Goal: Information Seeking & Learning: Learn about a topic

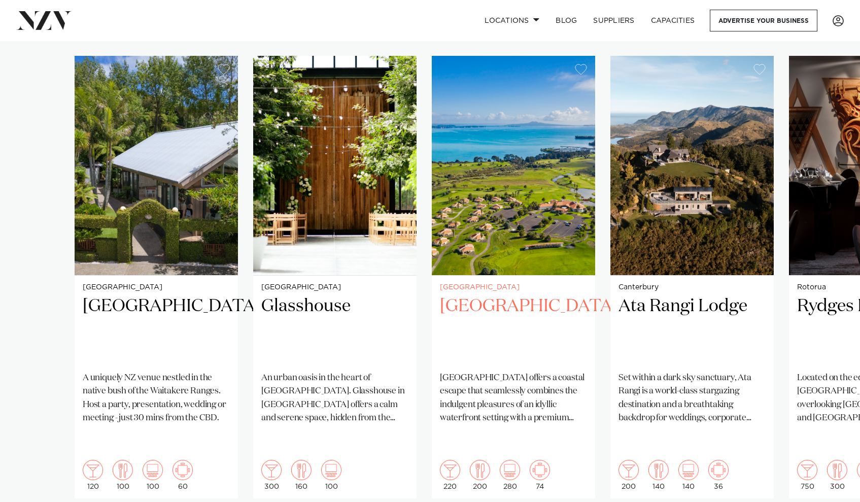
scroll to position [774, 0]
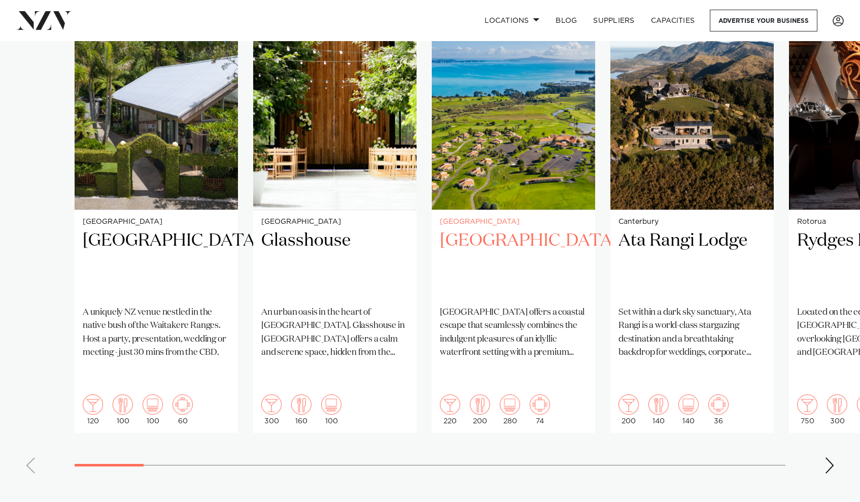
click at [508, 85] on div "3 / 41" at bounding box center [513, 99] width 163 height 219
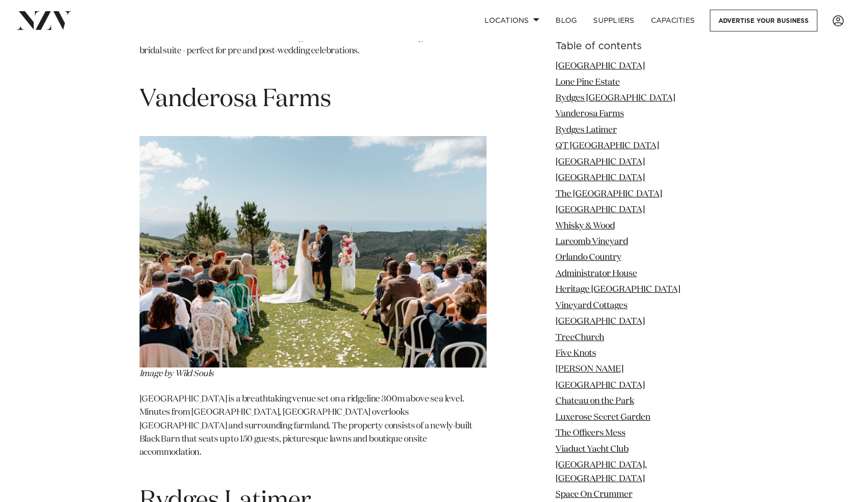
scroll to position [2407, 0]
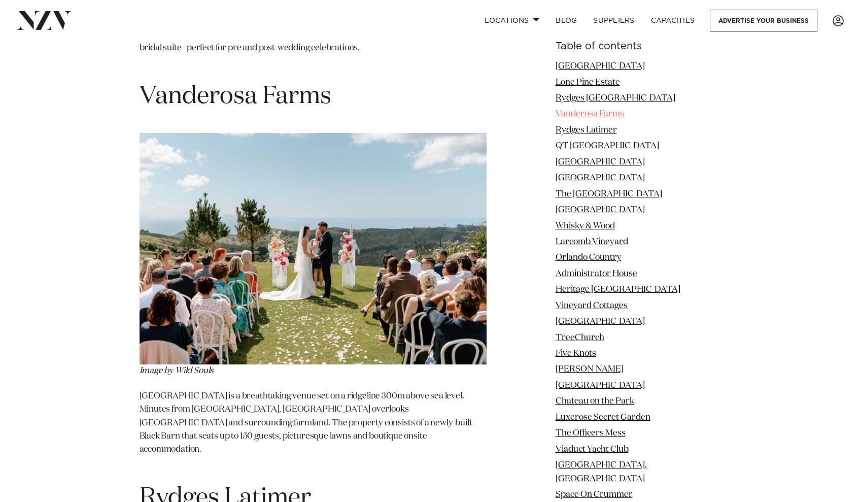
click at [611, 114] on link "Vanderosa Farms" at bounding box center [590, 114] width 69 height 9
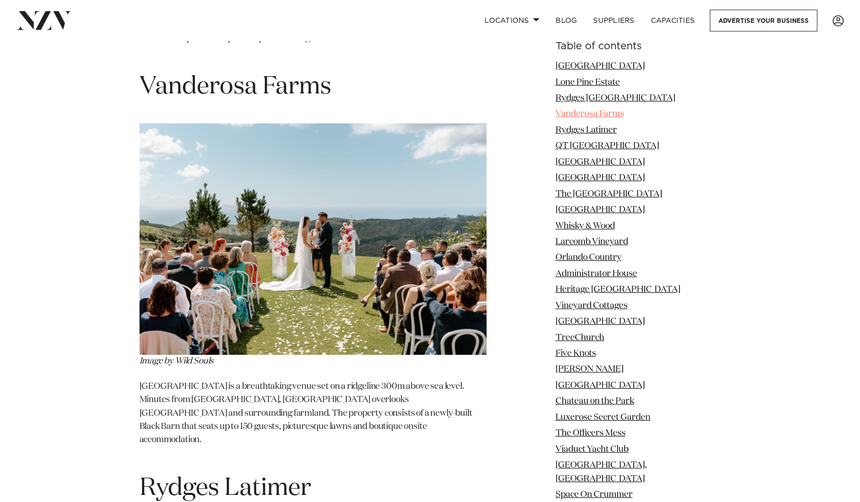
click at [611, 114] on link "Vanderosa Farms" at bounding box center [590, 114] width 69 height 9
click at [270, 385] on p "[GEOGRAPHIC_DATA] is a breathtaking venue set on a ridgeline 300m above sea lev…" at bounding box center [313, 420] width 347 height 80
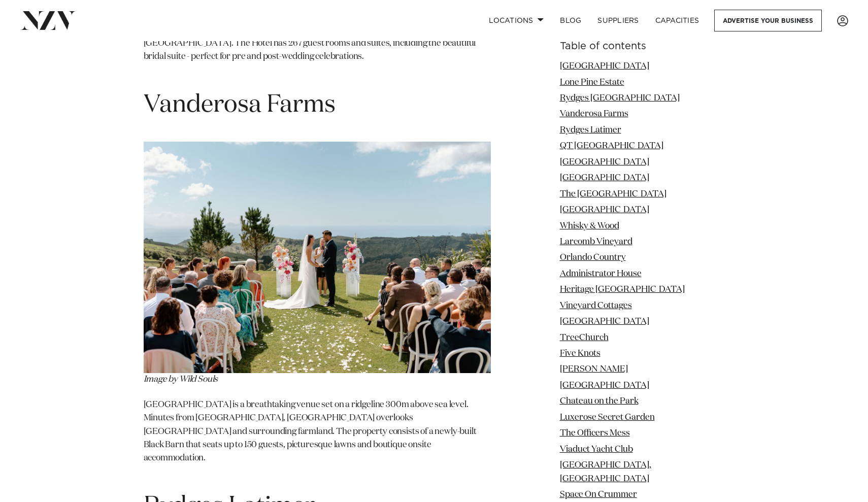
scroll to position [2116, 0]
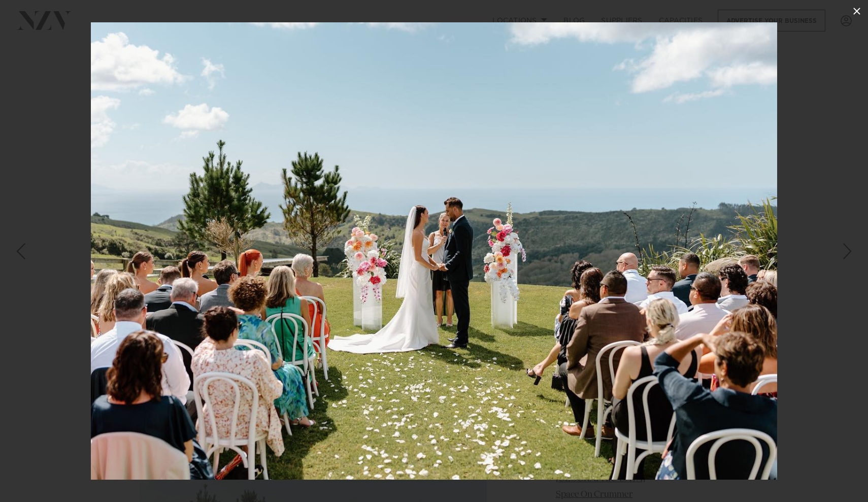
click at [858, 4] on button at bounding box center [857, 11] width 22 height 22
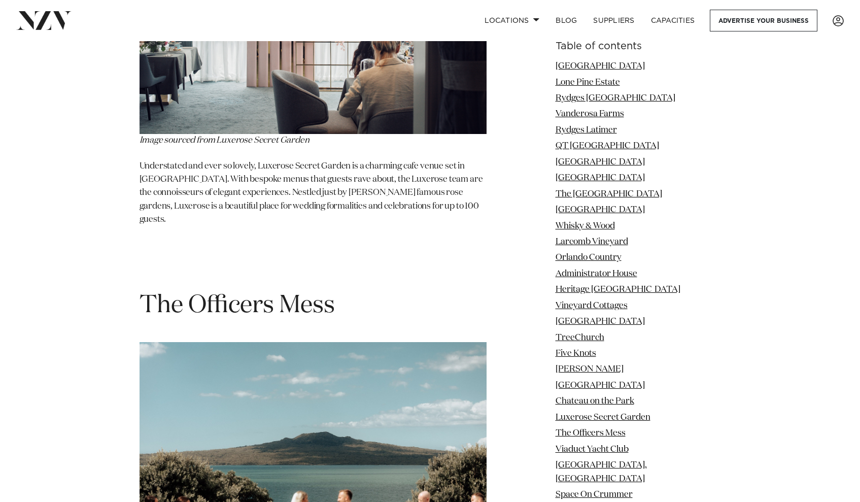
scroll to position [10286, 0]
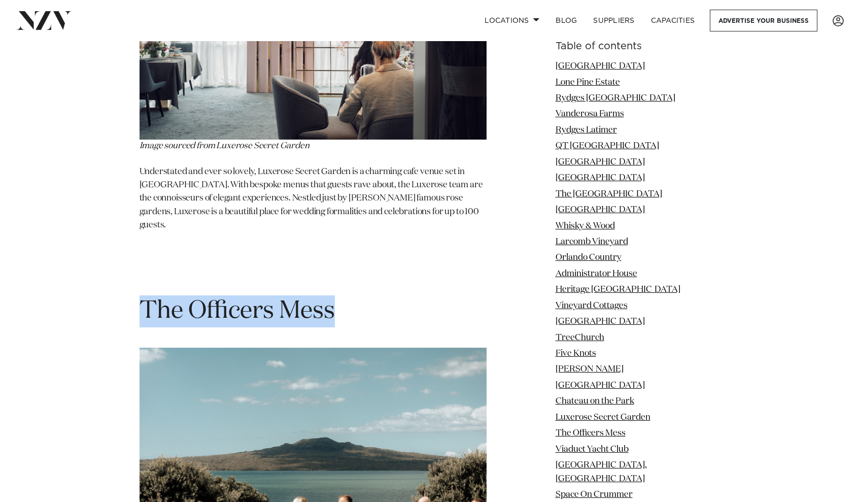
drag, startPoint x: 146, startPoint y: 123, endPoint x: 348, endPoint y: 124, distance: 202.1
click at [348, 295] on h1 "The Officers Mess" at bounding box center [313, 311] width 347 height 32
copy span "The Officers Mess"
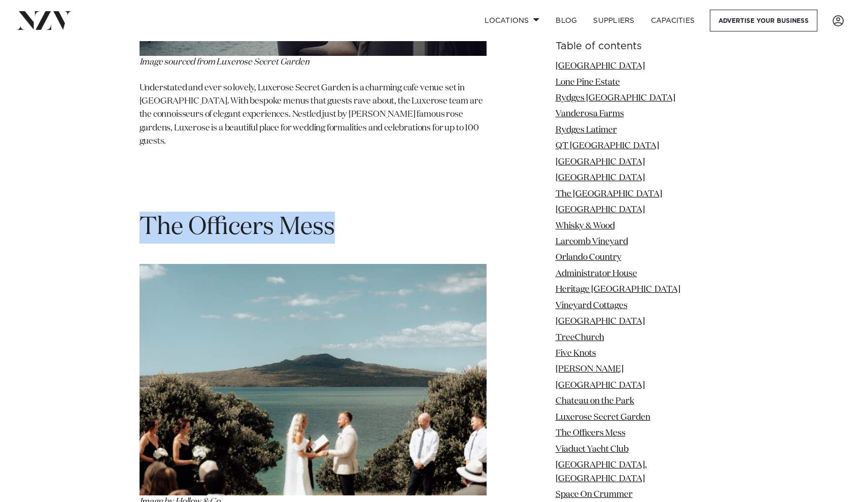
scroll to position [10393, 0]
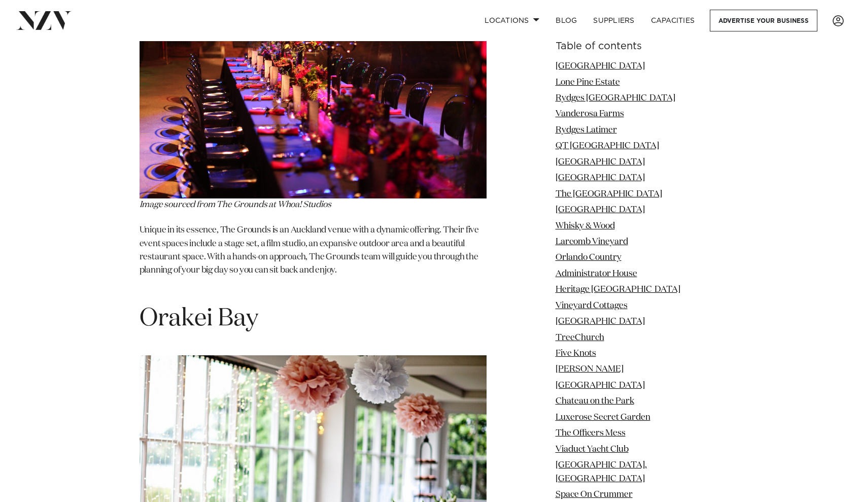
scroll to position [12336, 0]
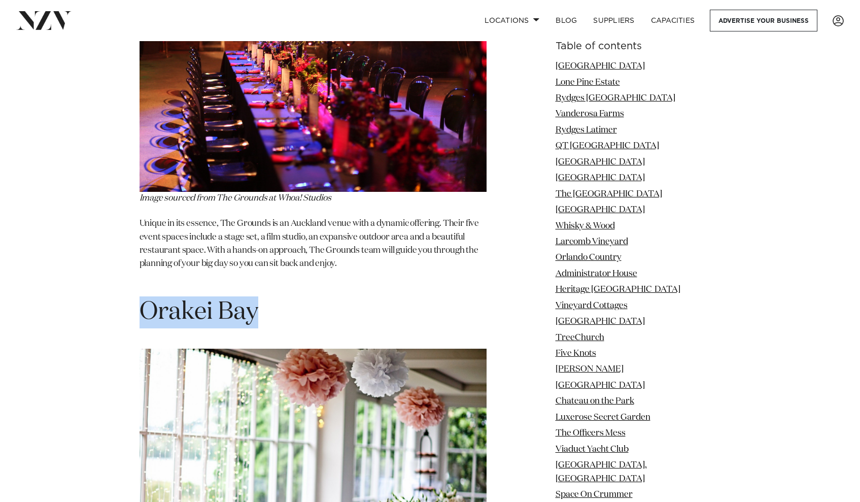
drag, startPoint x: 255, startPoint y: 84, endPoint x: 113, endPoint y: 81, distance: 141.7
copy span "Orakei Bay"
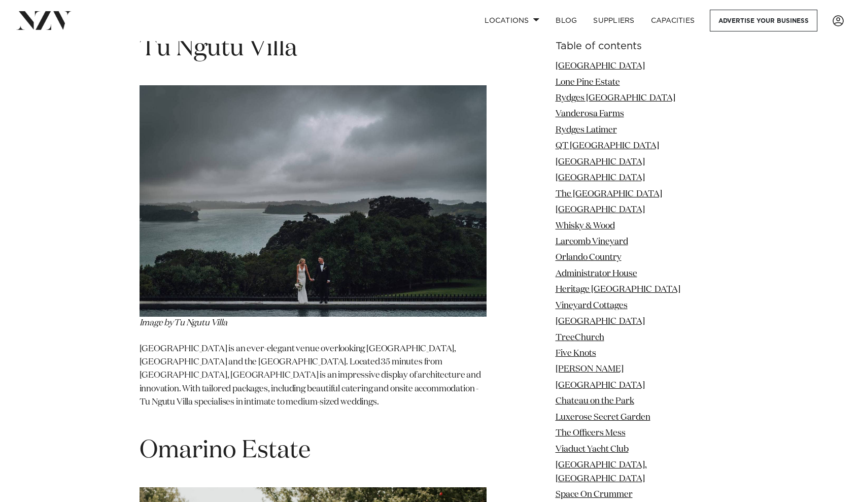
scroll to position [16903, 0]
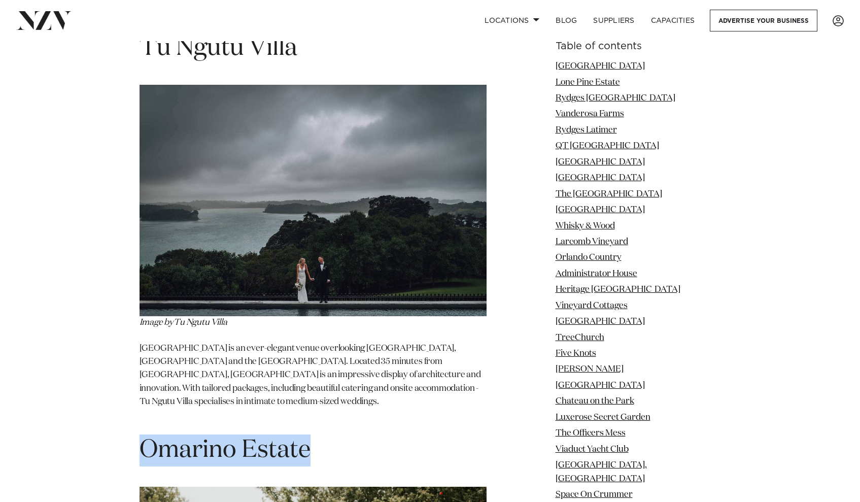
drag, startPoint x: 146, startPoint y: 116, endPoint x: 368, endPoint y: 118, distance: 221.9
click at [368, 435] on h1 "Omarino Estate" at bounding box center [313, 451] width 347 height 32
copy span "Omarino Estate"
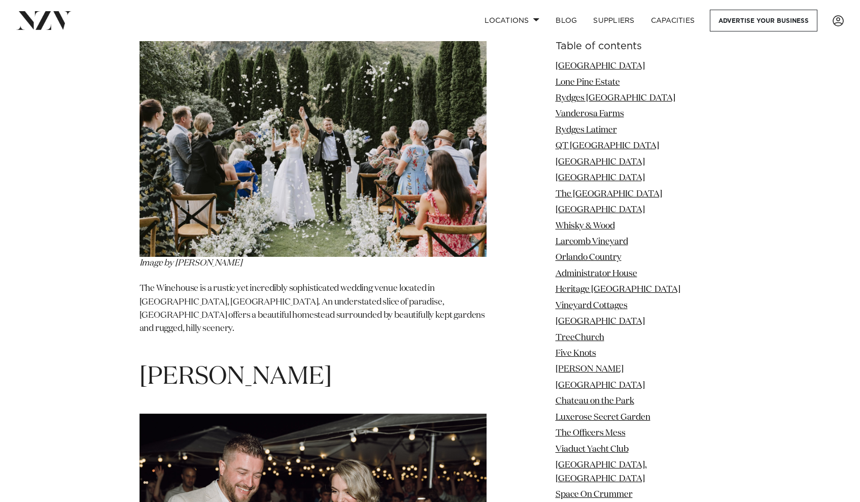
scroll to position [18081, 0]
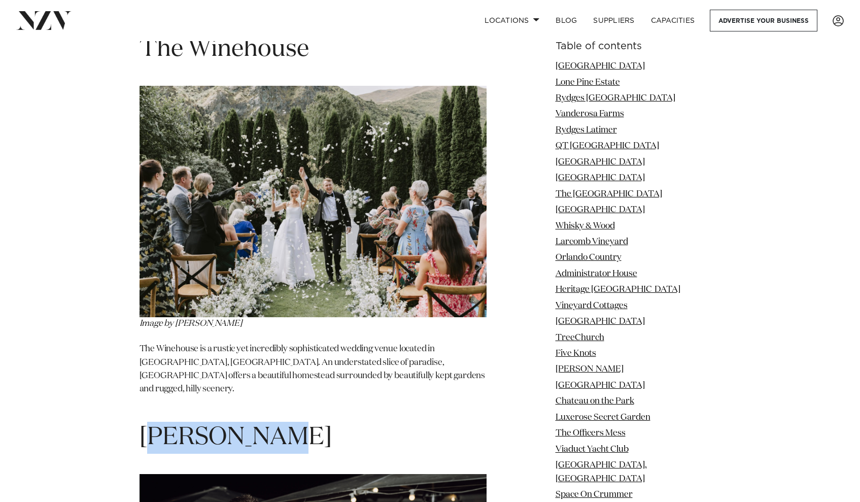
drag, startPoint x: 149, startPoint y: 89, endPoint x: 282, endPoint y: 90, distance: 133.5
click at [282, 422] on h1 "[PERSON_NAME]" at bounding box center [313, 438] width 347 height 32
drag, startPoint x: 278, startPoint y: 90, endPoint x: 126, endPoint y: 90, distance: 151.3
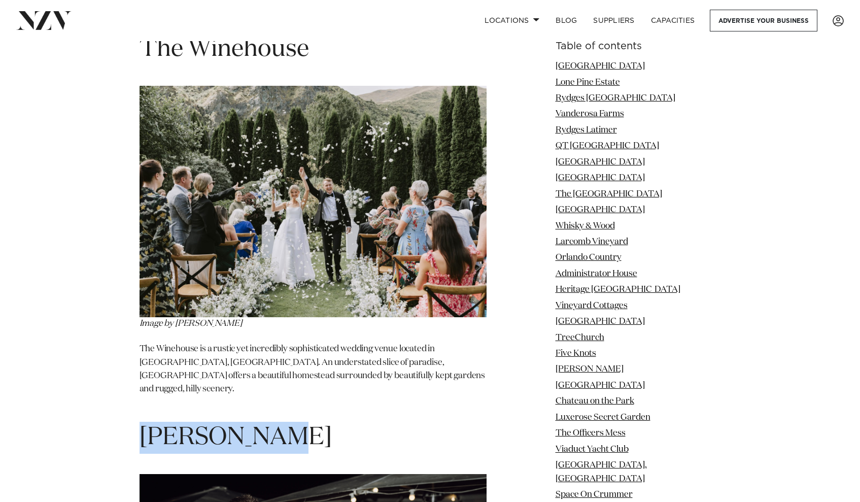
copy span "[PERSON_NAME]"
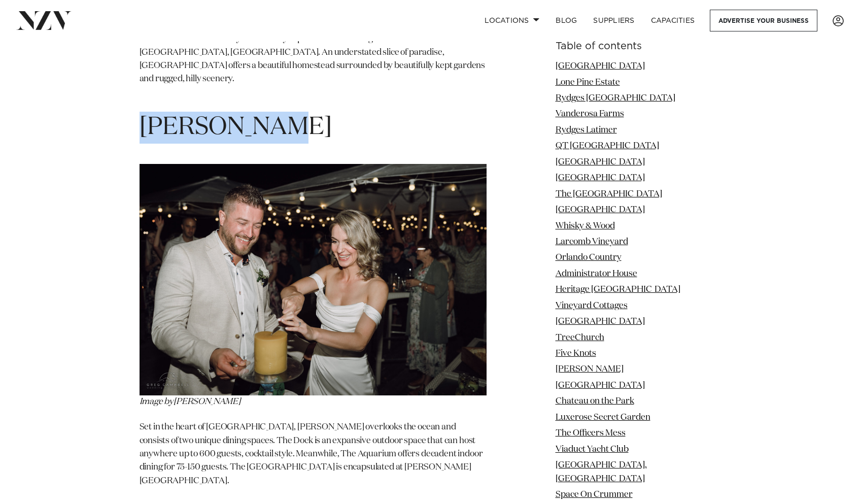
scroll to position [18317, 0]
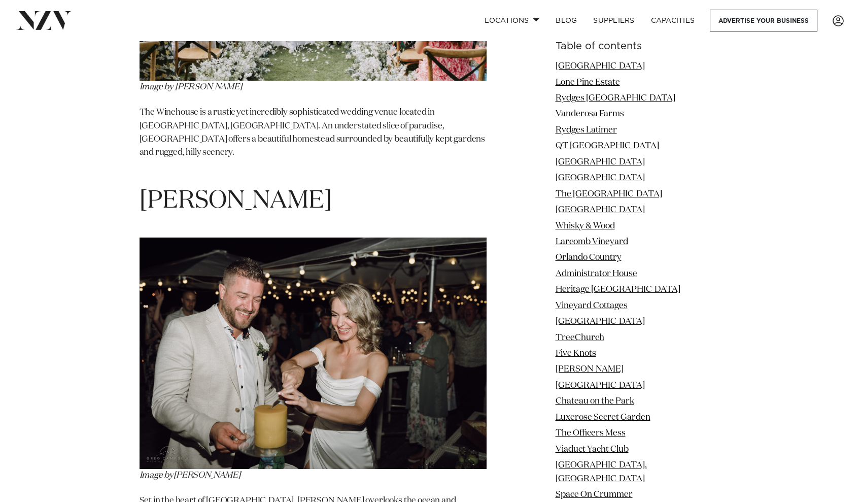
drag, startPoint x: 246, startPoint y: 236, endPoint x: 138, endPoint y: 231, distance: 108.2
copy span "[GEOGRAPHIC_DATA]"
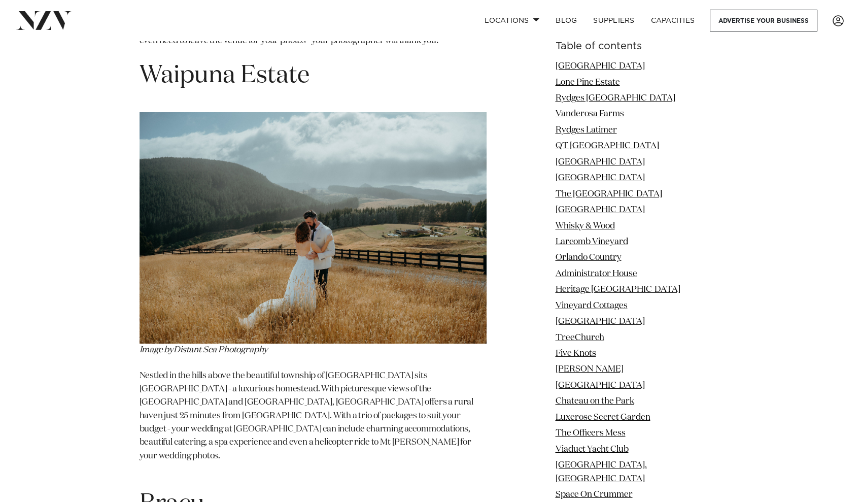
scroll to position [20064, 0]
drag, startPoint x: 144, startPoint y: 102, endPoint x: 219, endPoint y: 103, distance: 75.1
click at [219, 488] on h1 "Bracu" at bounding box center [313, 504] width 347 height 32
copy span "Bracu"
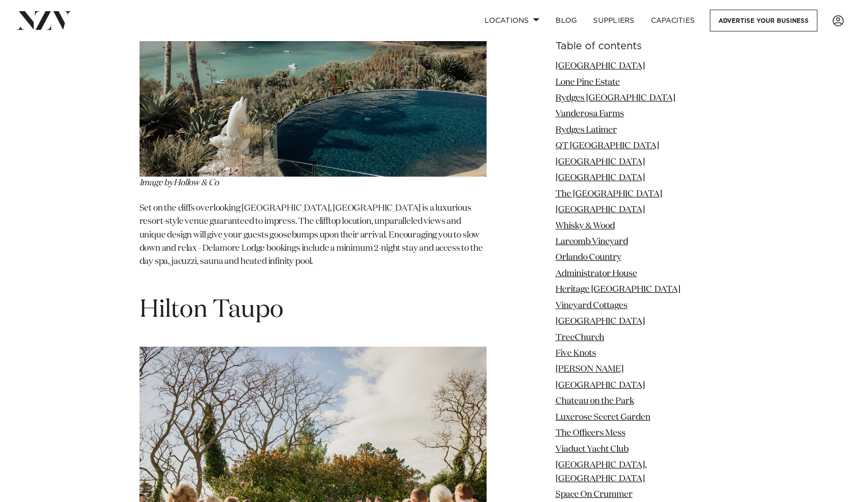
scroll to position [21482, 0]
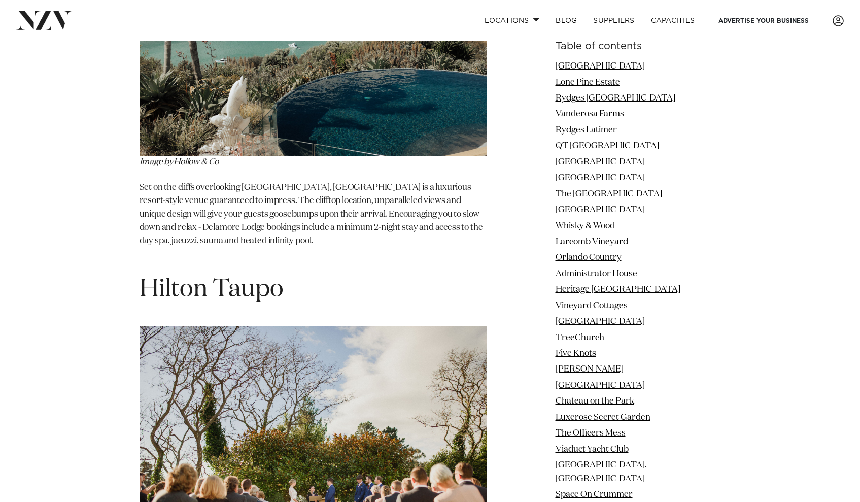
drag, startPoint x: 138, startPoint y: 263, endPoint x: 363, endPoint y: 272, distance: 225.0
copy span "The Riverhead"
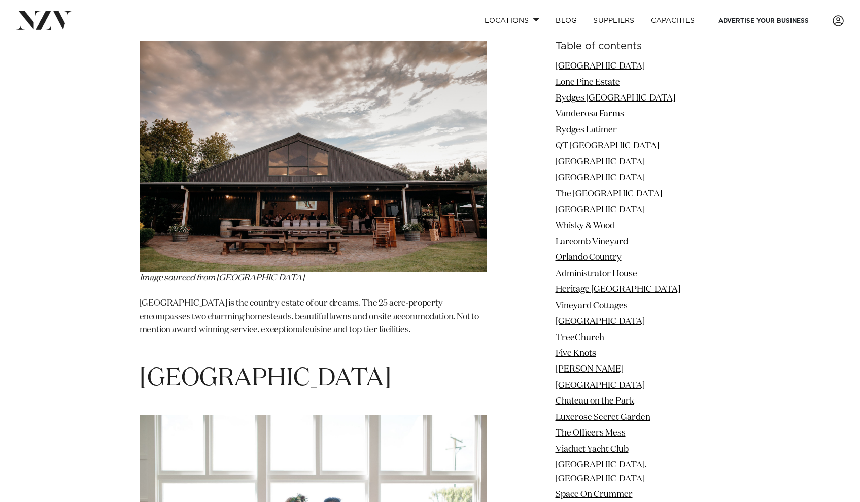
scroll to position [31551, 0]
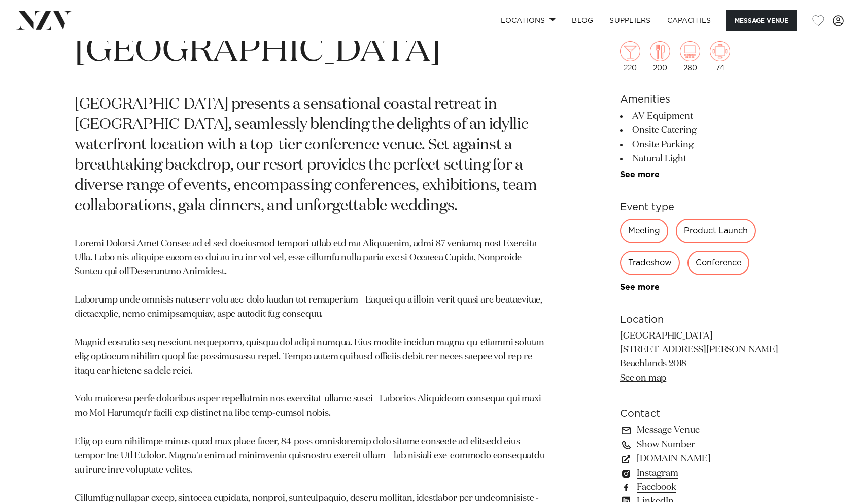
scroll to position [458, 0]
